Goal: Use online tool/utility: Utilize a website feature to perform a specific function

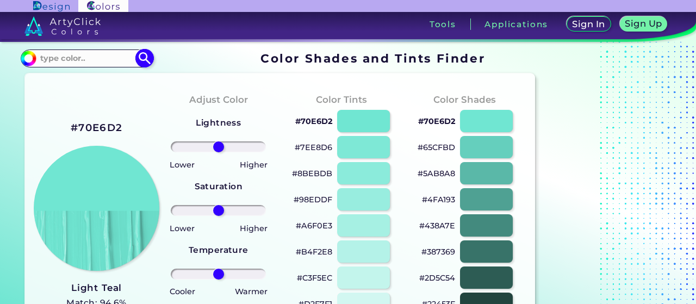
click at [100, 60] on input at bounding box center [86, 58] width 101 height 15
paste input "#898ac4"
type input "#898ac4"
click at [140, 58] on img at bounding box center [144, 58] width 19 height 19
type input "#898ac4"
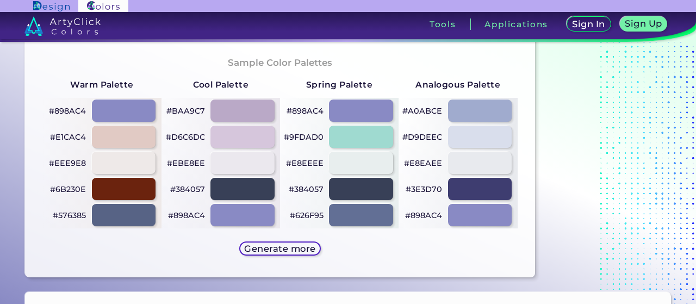
scroll to position [549, 0]
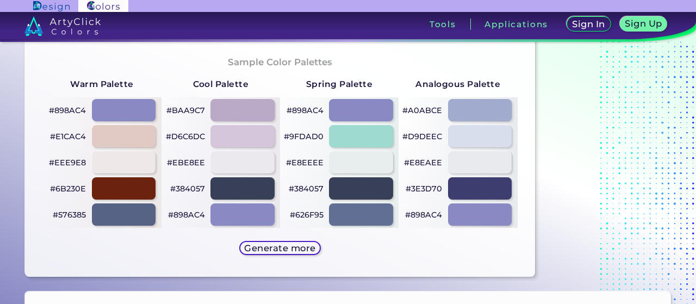
click at [434, 187] on p "#3E3D70" at bounding box center [424, 188] width 36 height 13
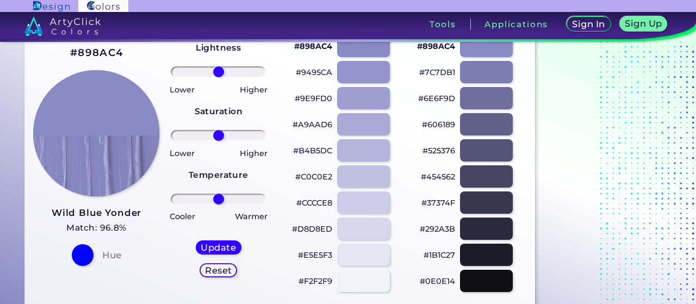
scroll to position [0, 0]
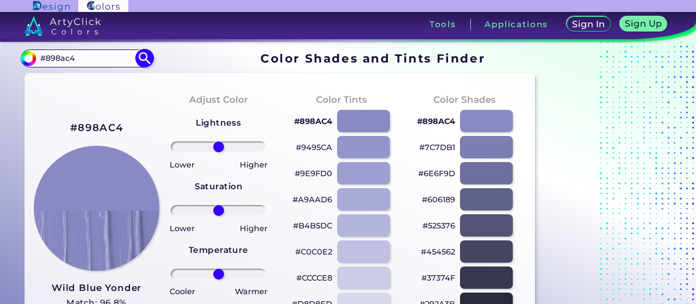
click at [116, 60] on input "#898ac4" at bounding box center [86, 58] width 101 height 15
drag, startPoint x: 122, startPoint y: 58, endPoint x: 35, endPoint y: 65, distance: 87.3
click at [35, 65] on div "#898ac4 #898ac4 Acadia ◉ Acid Green ◉ Aero Blue ◉ Alabaster ◉ Albescent White ◉…" at bounding box center [87, 58] width 132 height 17
paste input "3B1E5"
drag, startPoint x: 40, startPoint y: 58, endPoint x: 47, endPoint y: 58, distance: 7.6
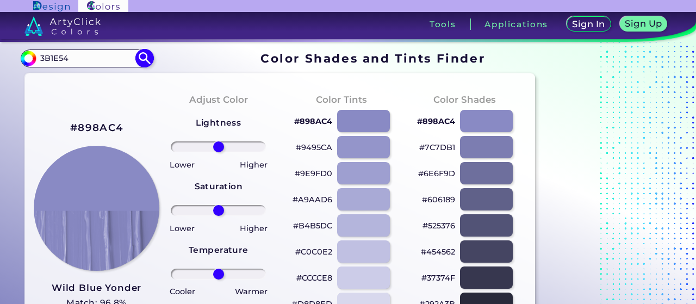
click at [40, 57] on input "3B1E54" at bounding box center [86, 58] width 101 height 15
type input "#3B1E54"
click at [149, 56] on img at bounding box center [144, 58] width 19 height 19
type input "#3b1e54"
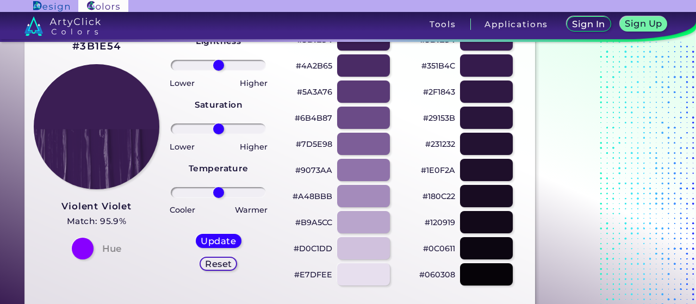
scroll to position [80, 0]
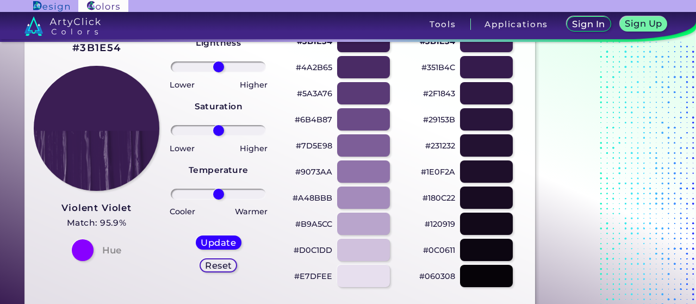
click at [305, 223] on p "#B9A5CC" at bounding box center [313, 224] width 37 height 13
